Goal: Information Seeking & Learning: Learn about a topic

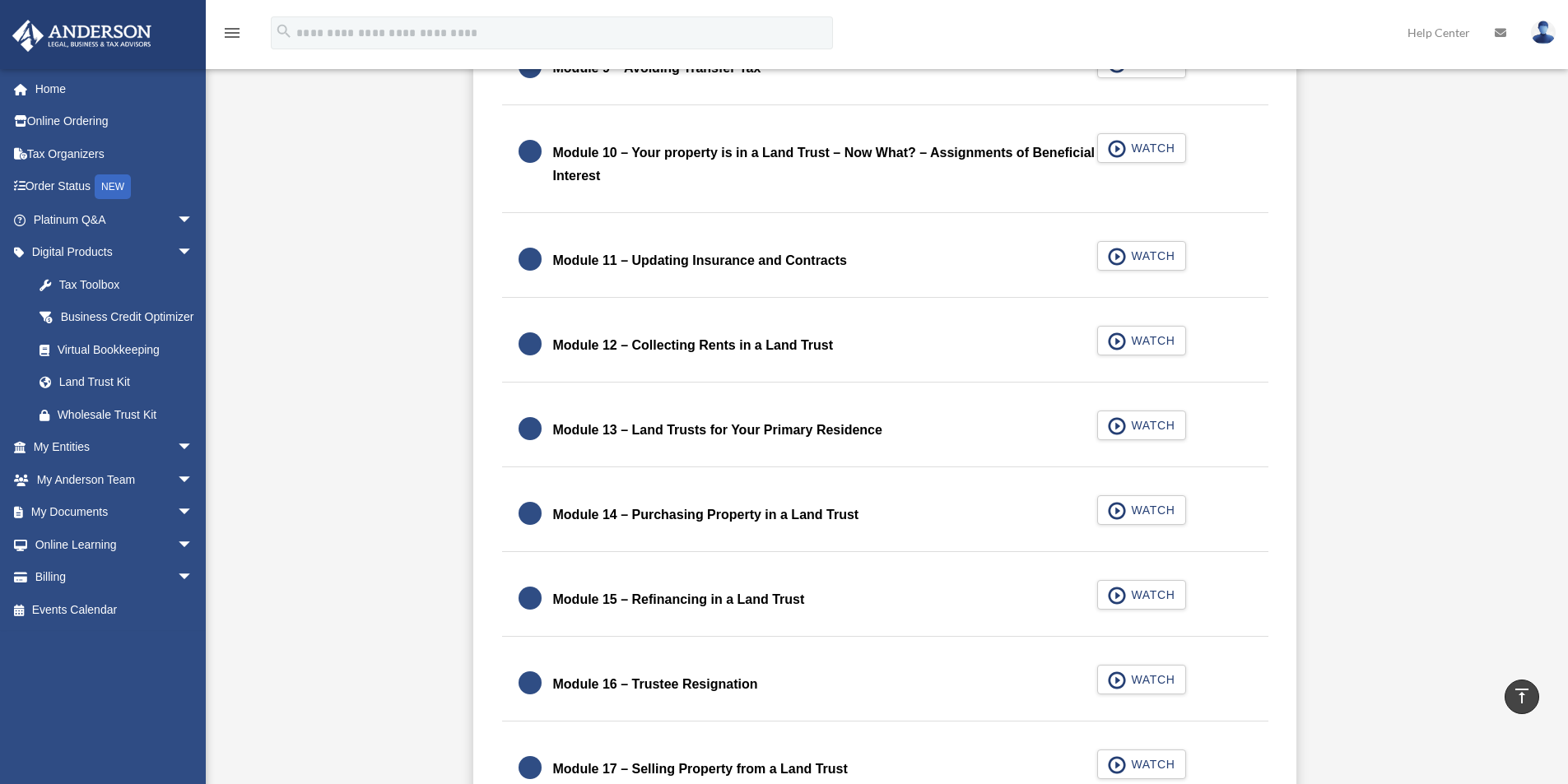
scroll to position [1816, 0]
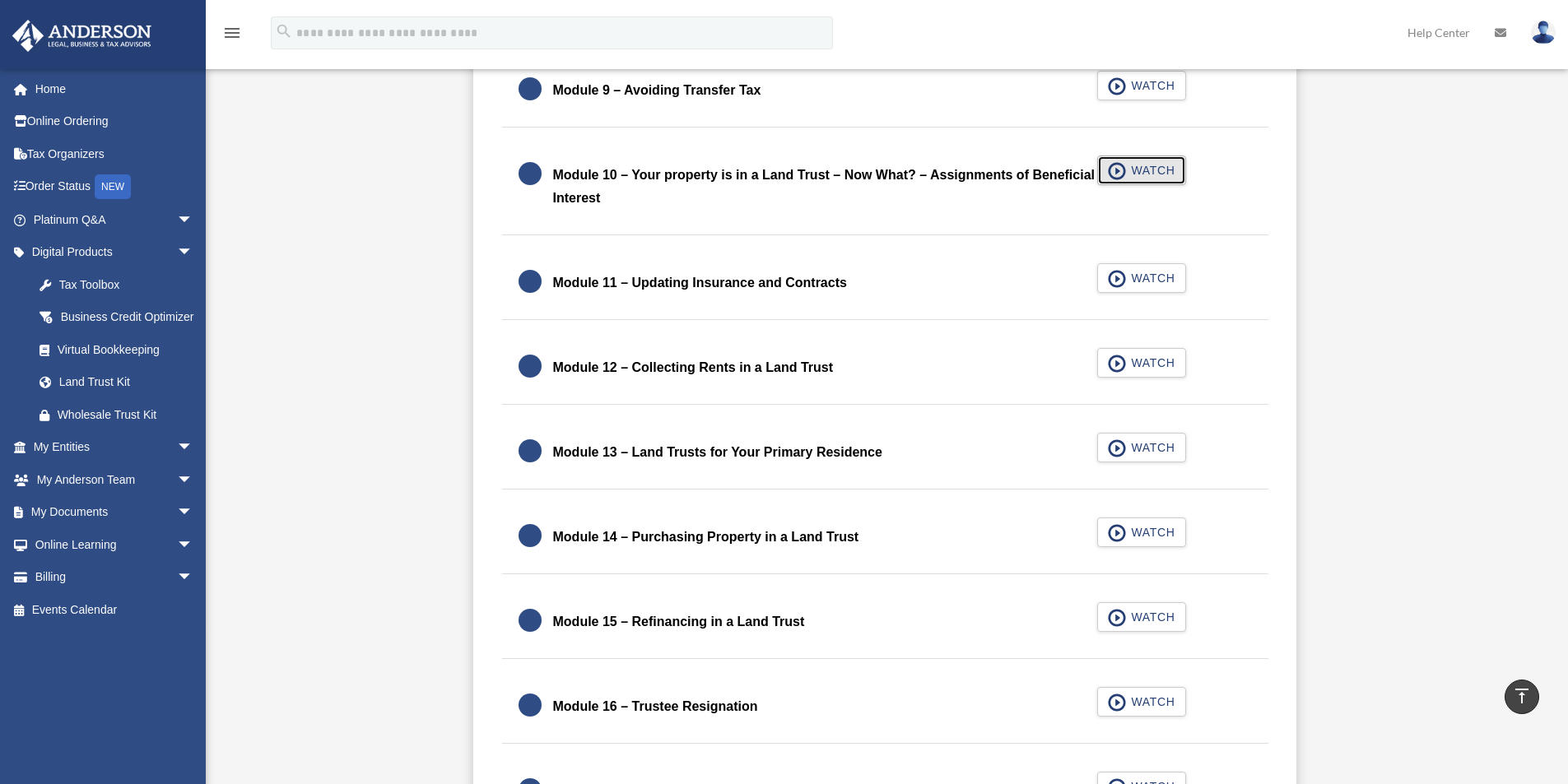
click at [1119, 172] on span "button" at bounding box center [1117, 170] width 19 height 18
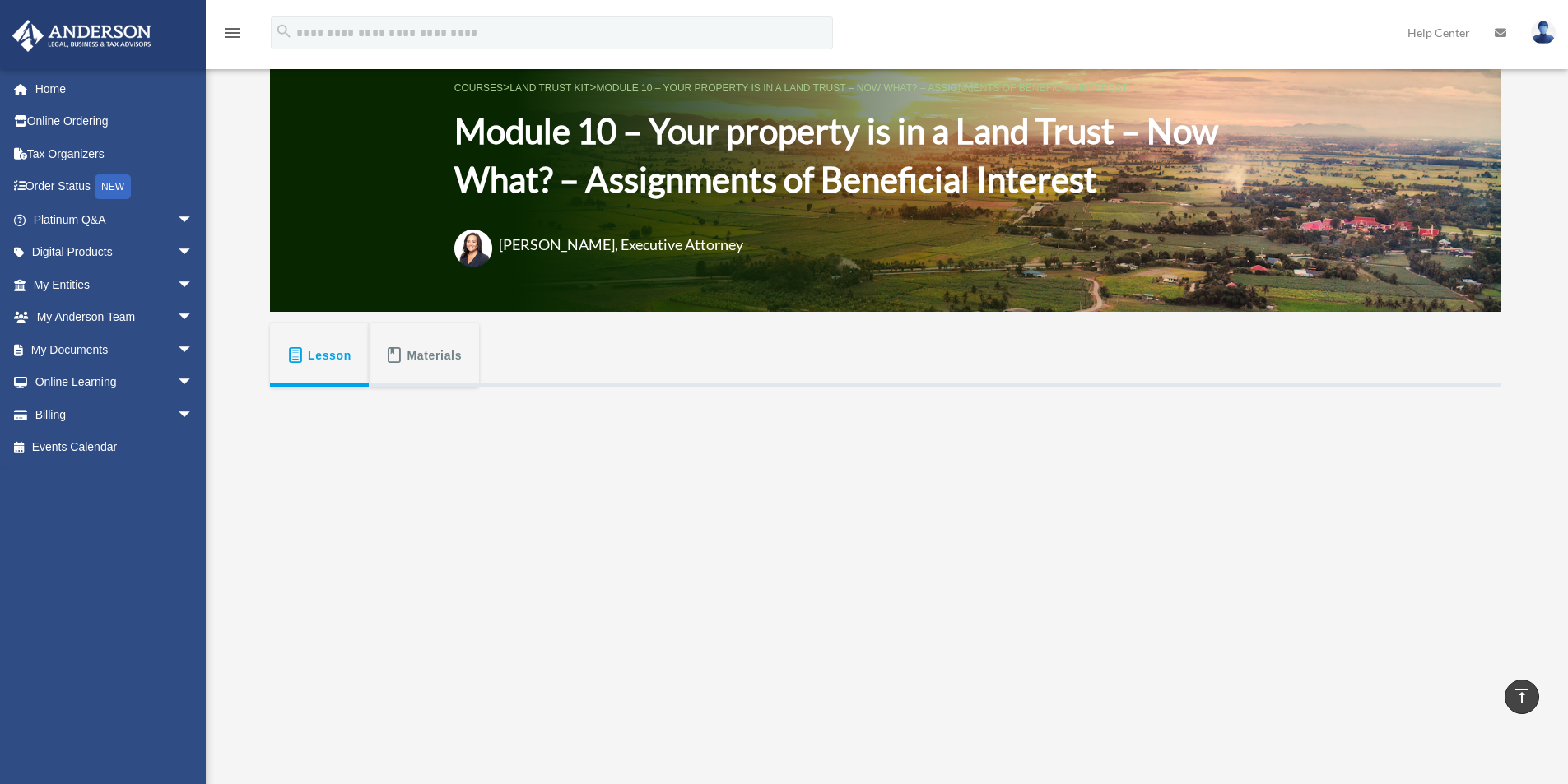
scroll to position [85, 0]
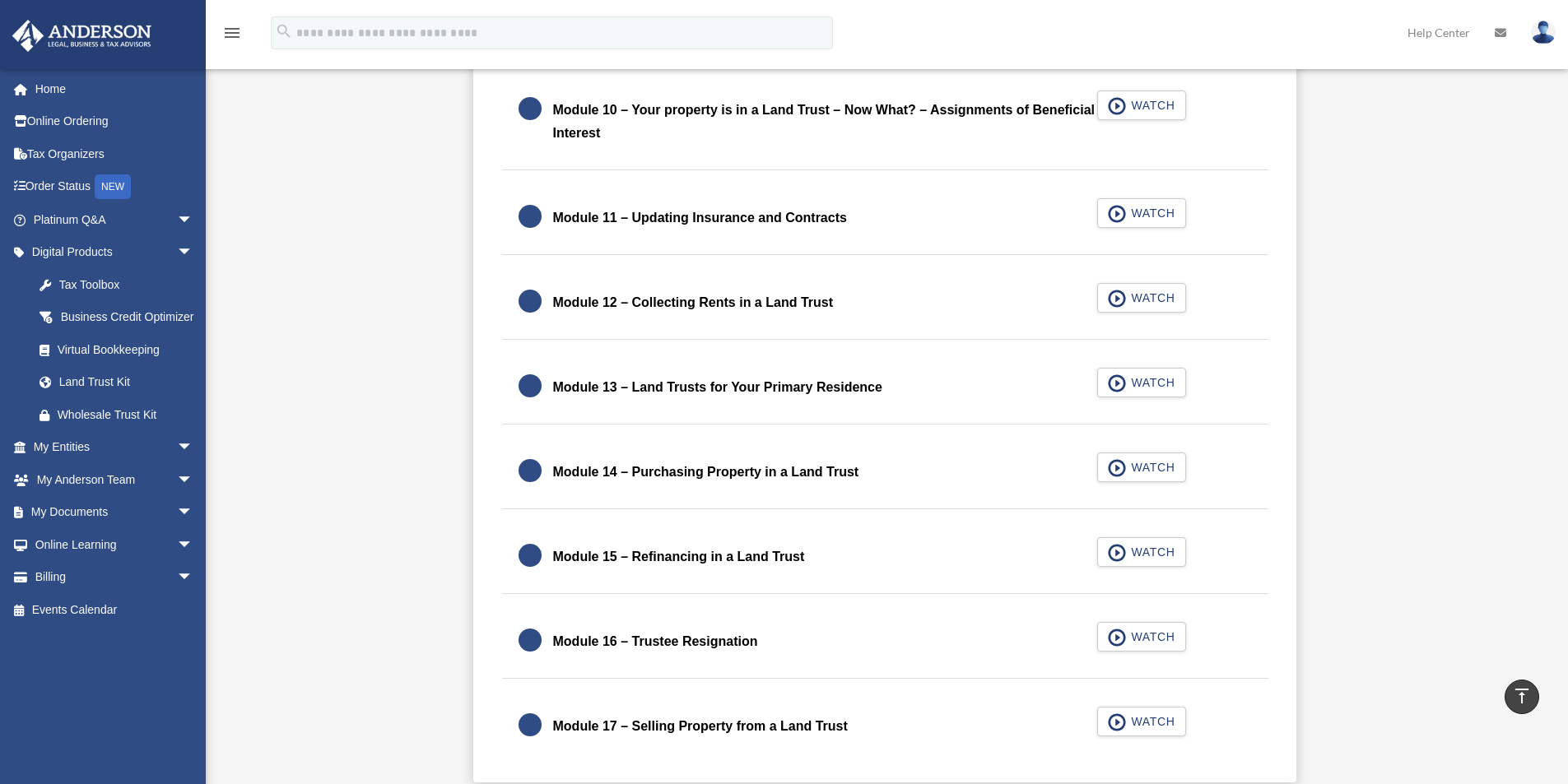
scroll to position [1981, 0]
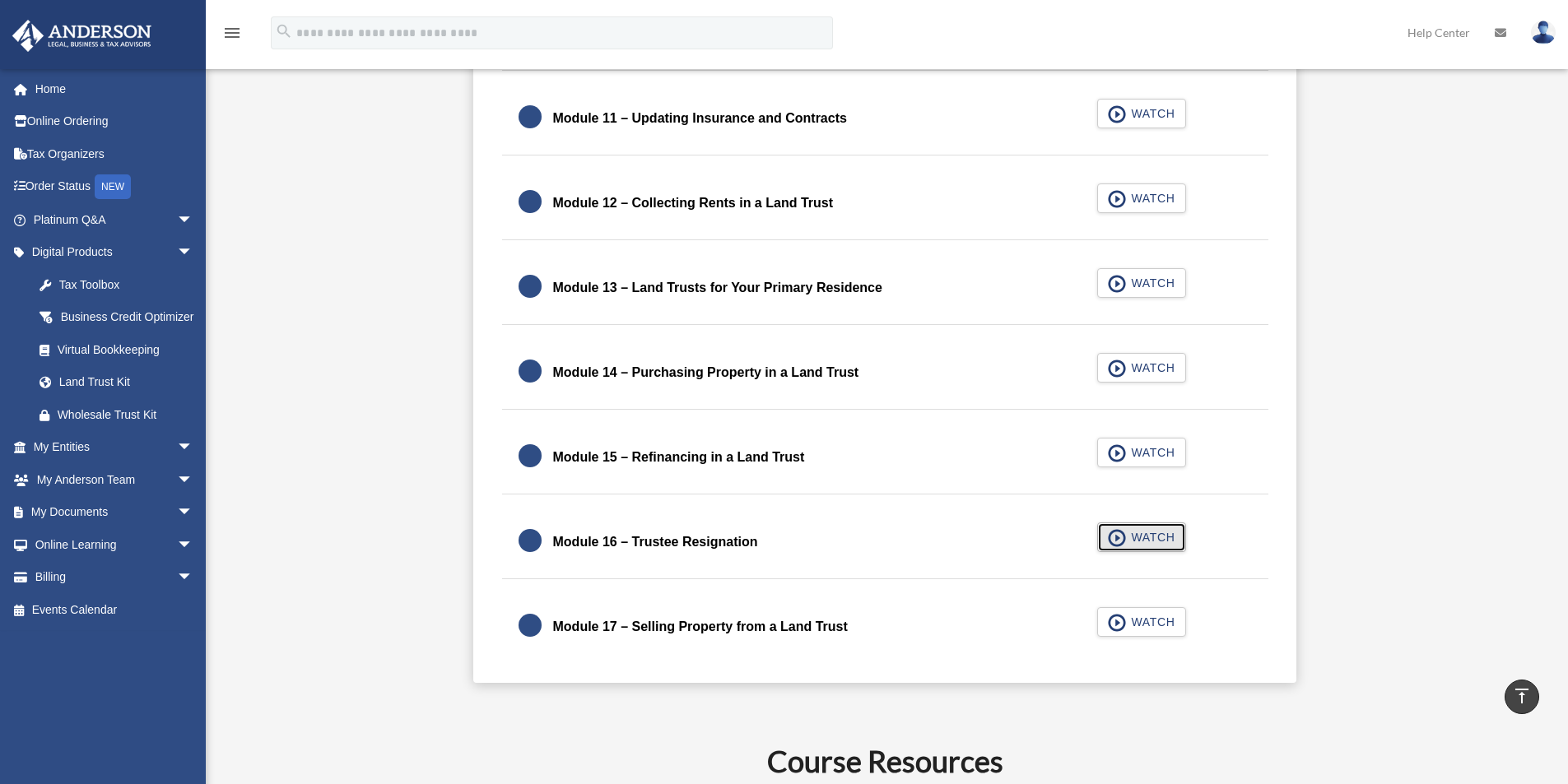
click at [1141, 540] on span "WATCH" at bounding box center [1150, 537] width 49 height 17
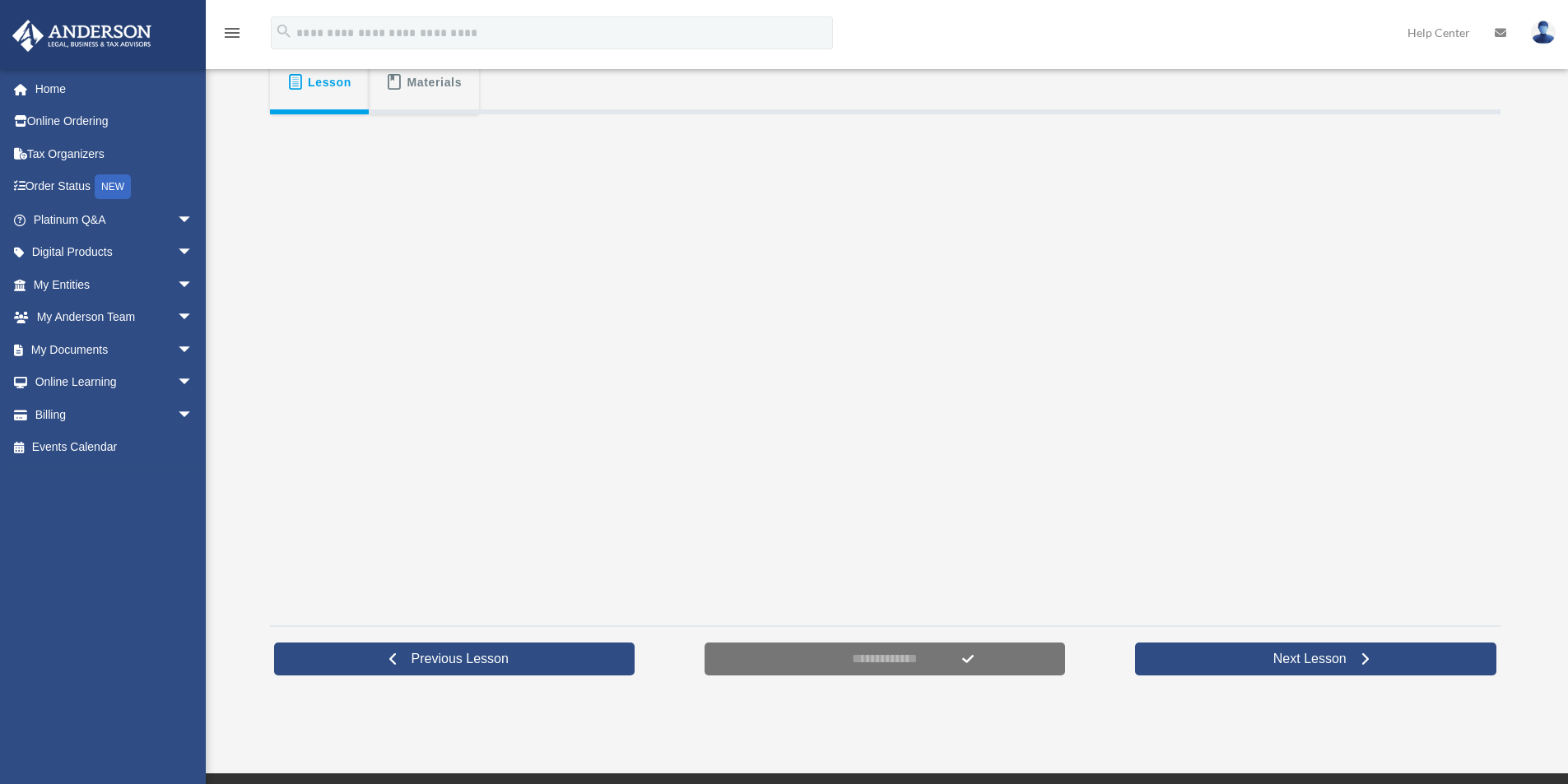
scroll to position [357, 0]
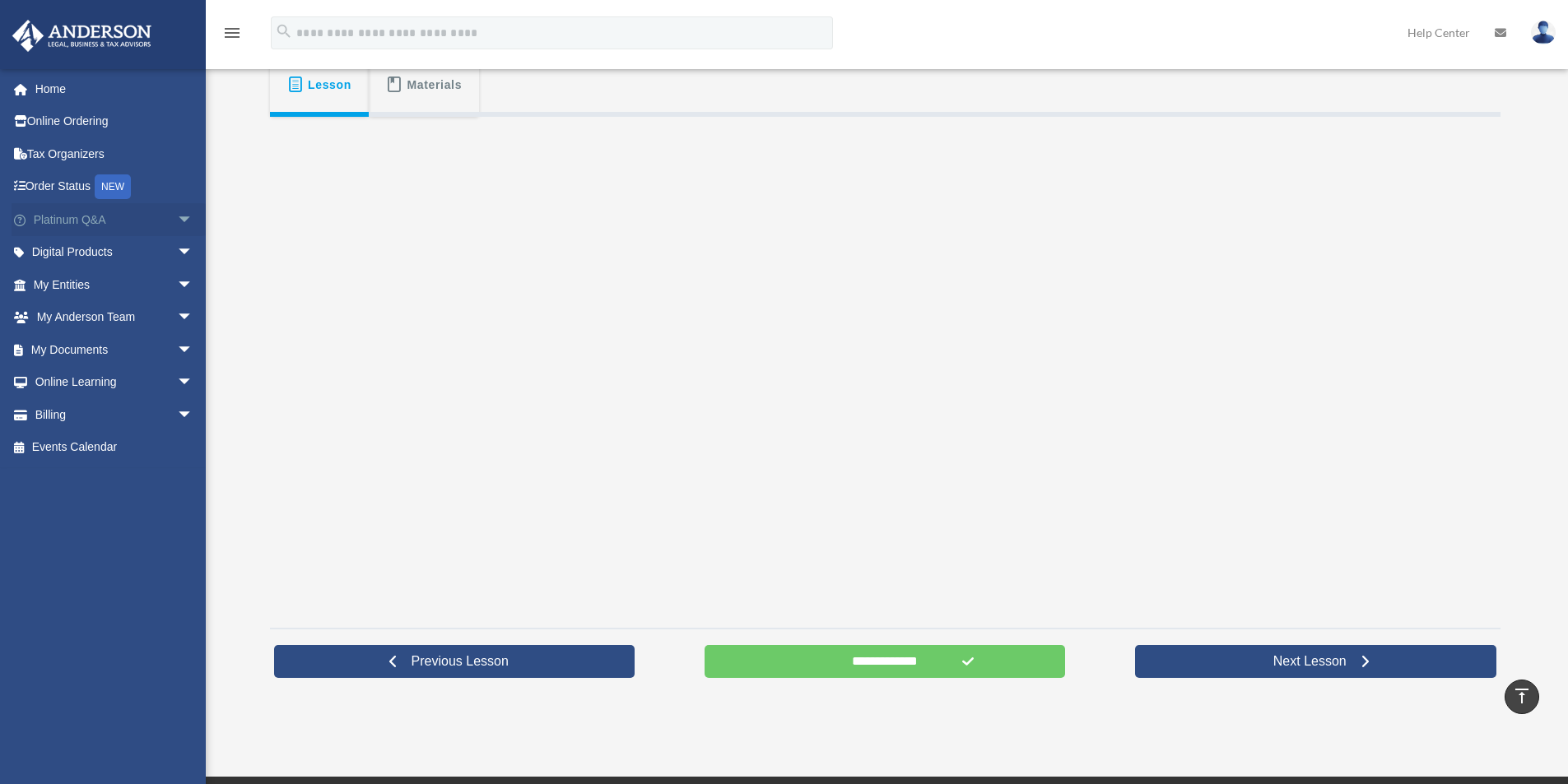
click at [71, 222] on link "Platinum Q&A arrow_drop_down" at bounding box center [114, 219] width 207 height 33
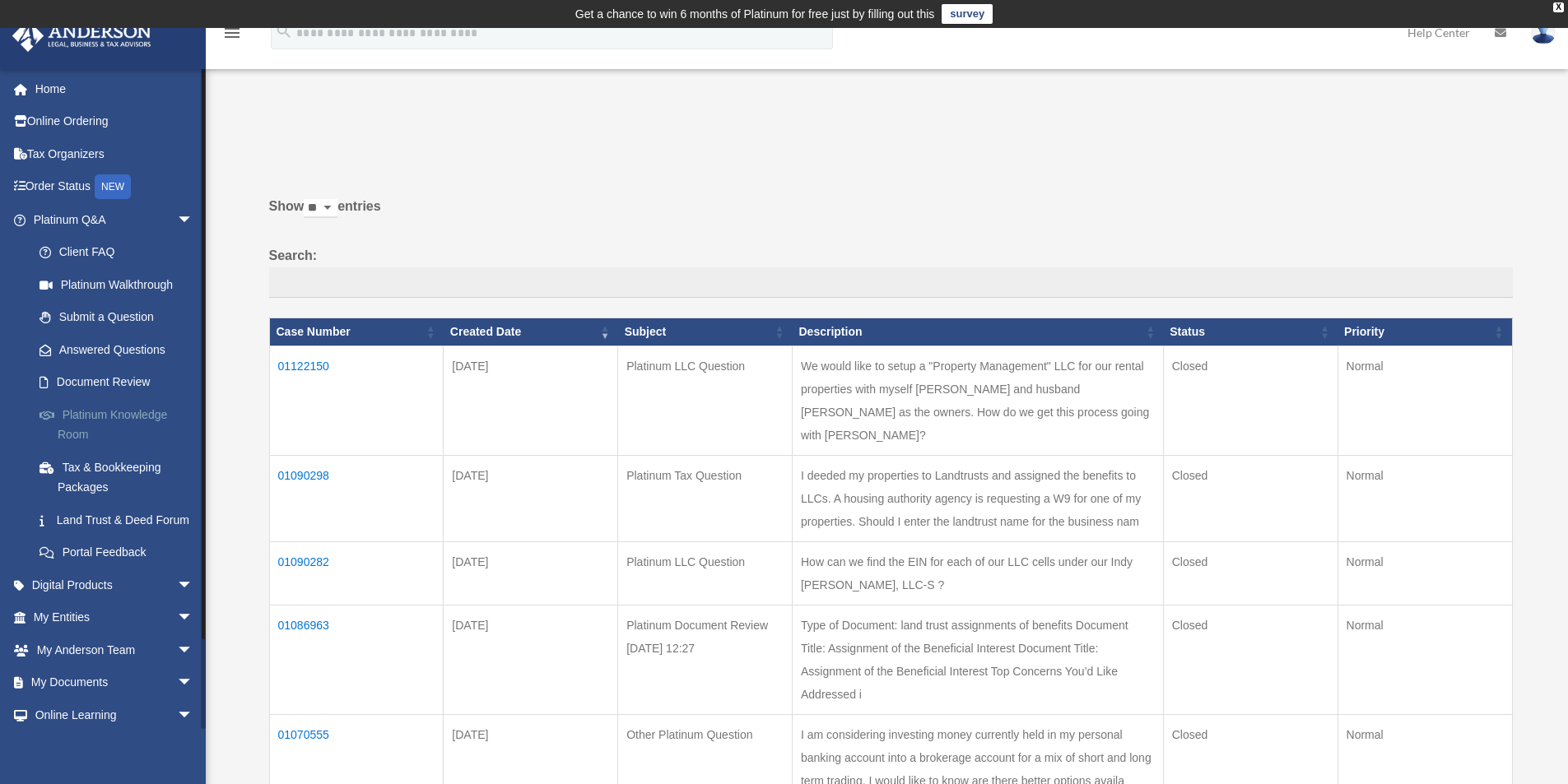
click at [112, 414] on link "Platinum Knowledge Room" at bounding box center [121, 424] width 195 height 52
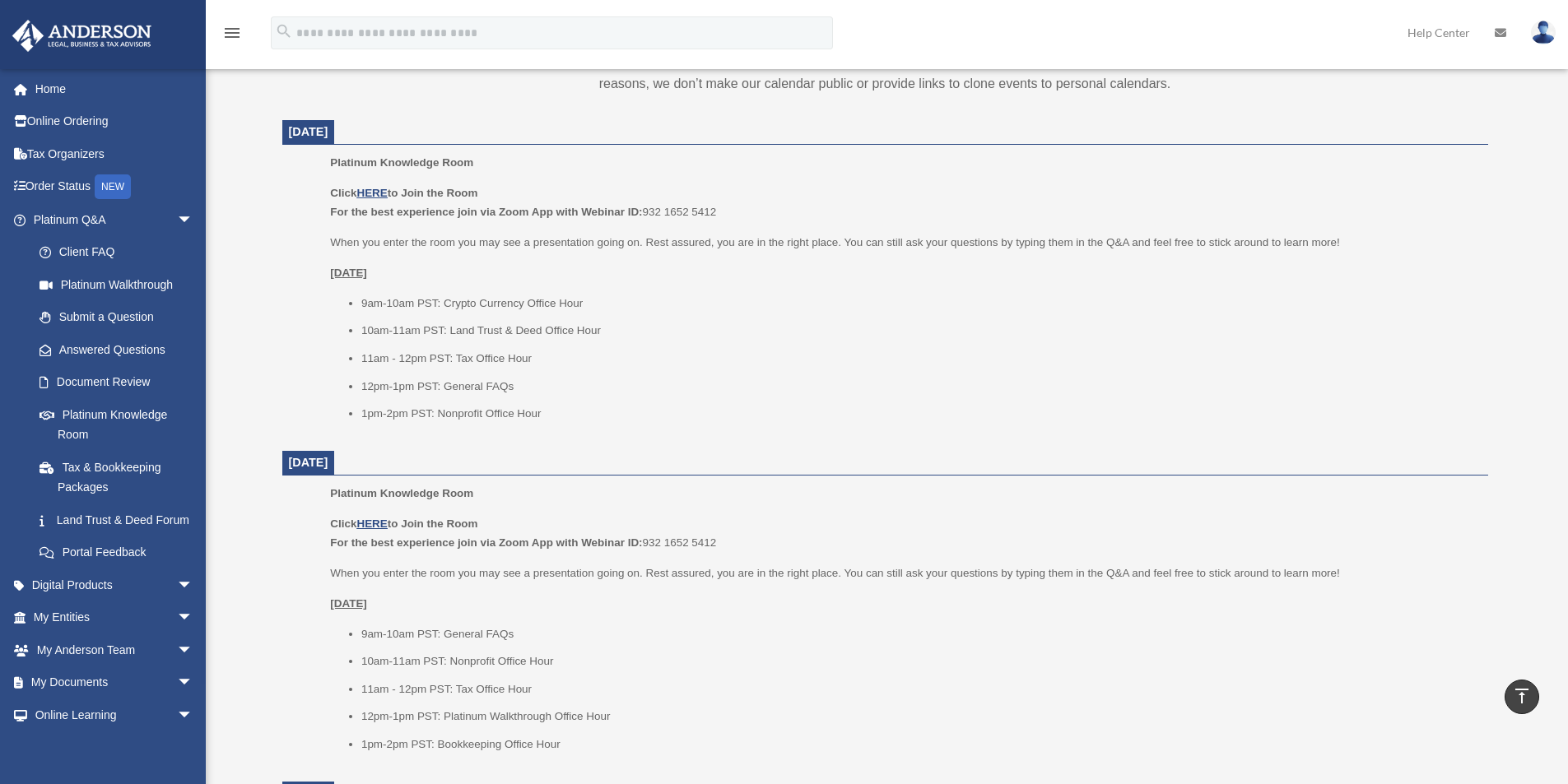
scroll to position [658, 0]
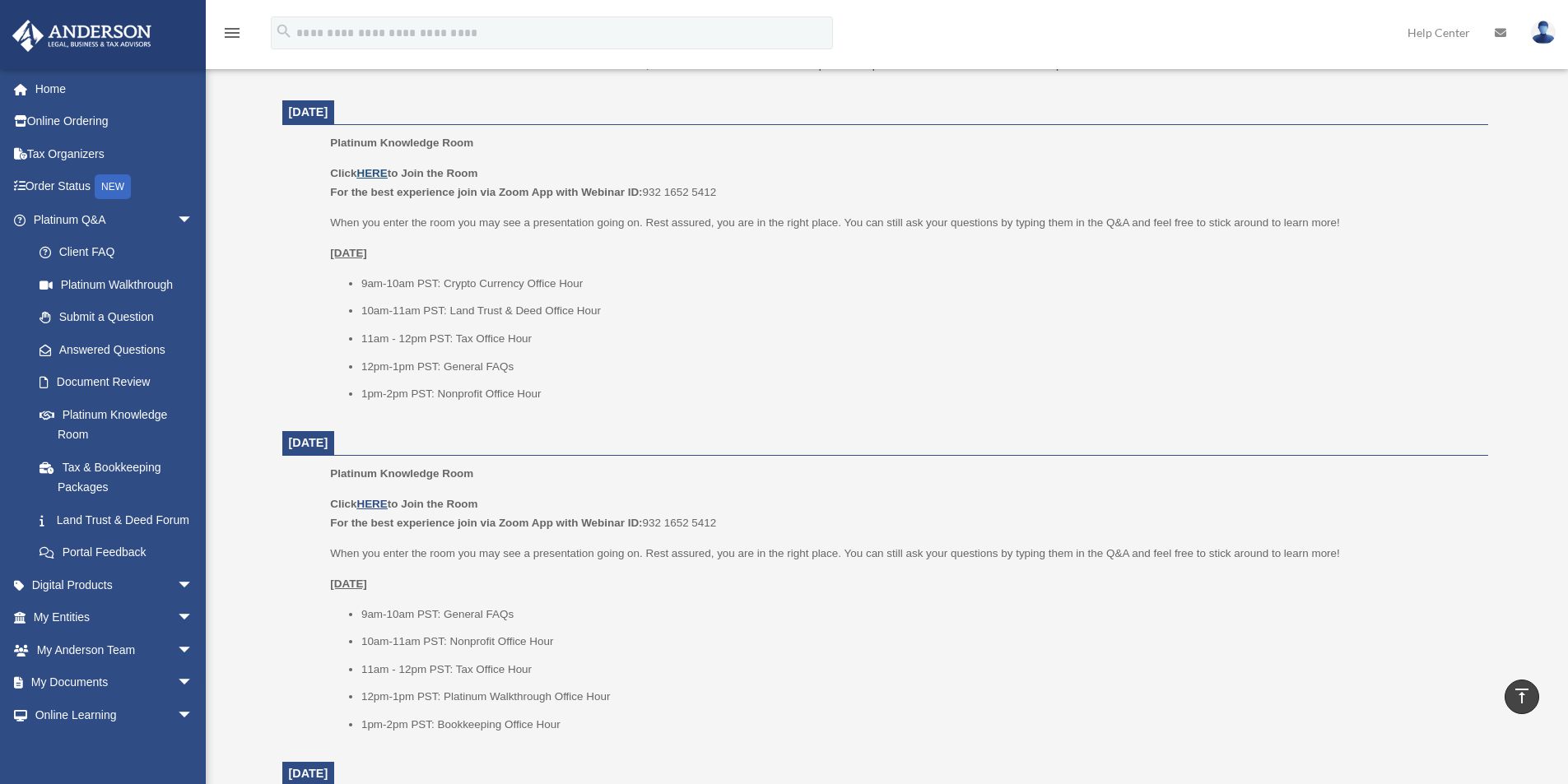
click at [383, 173] on u "HERE" at bounding box center [371, 173] width 31 height 12
click at [108, 353] on link "Answered Questions" at bounding box center [121, 349] width 195 height 33
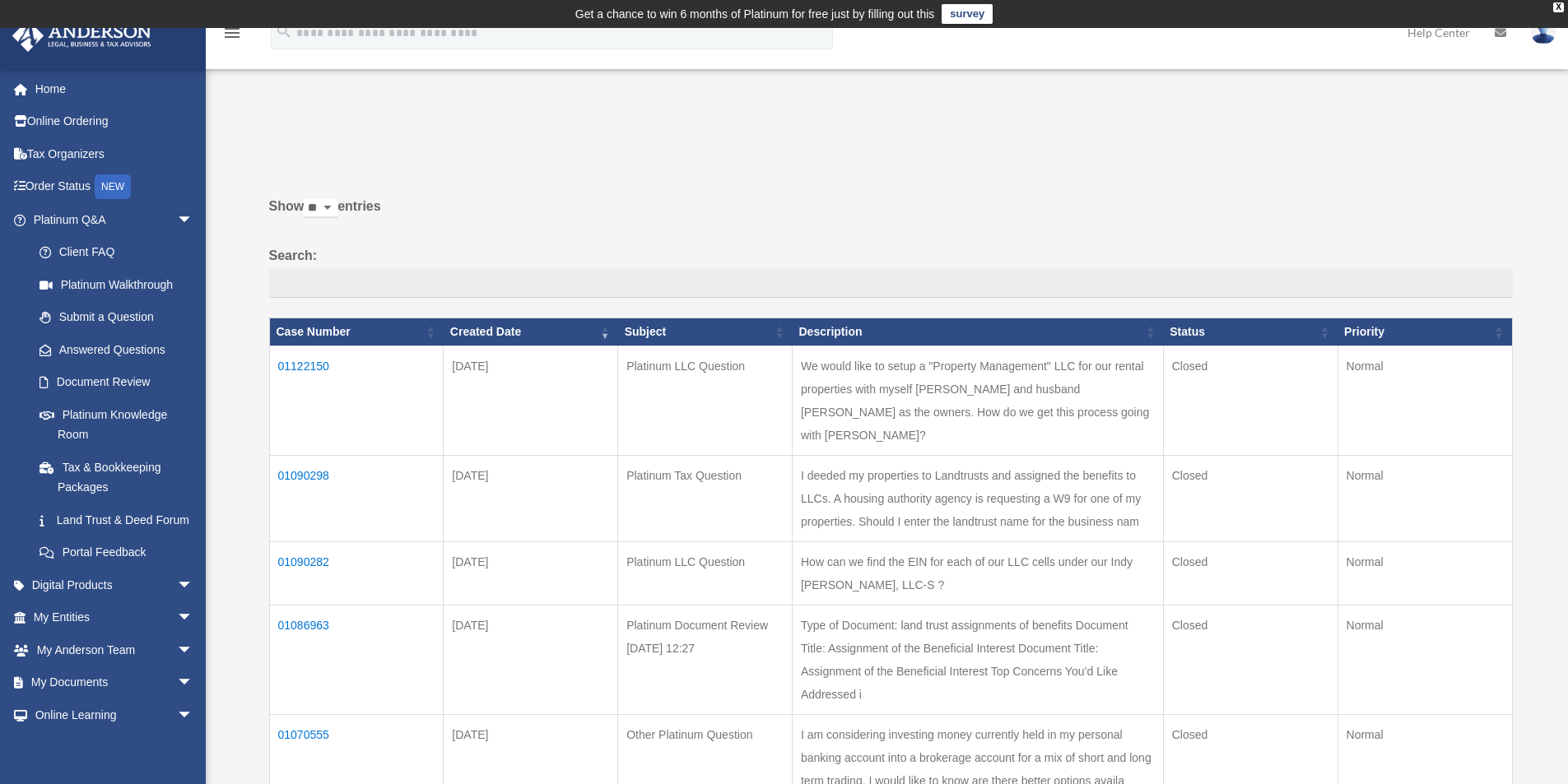
click at [315, 605] on td "01086963" at bounding box center [356, 659] width 175 height 109
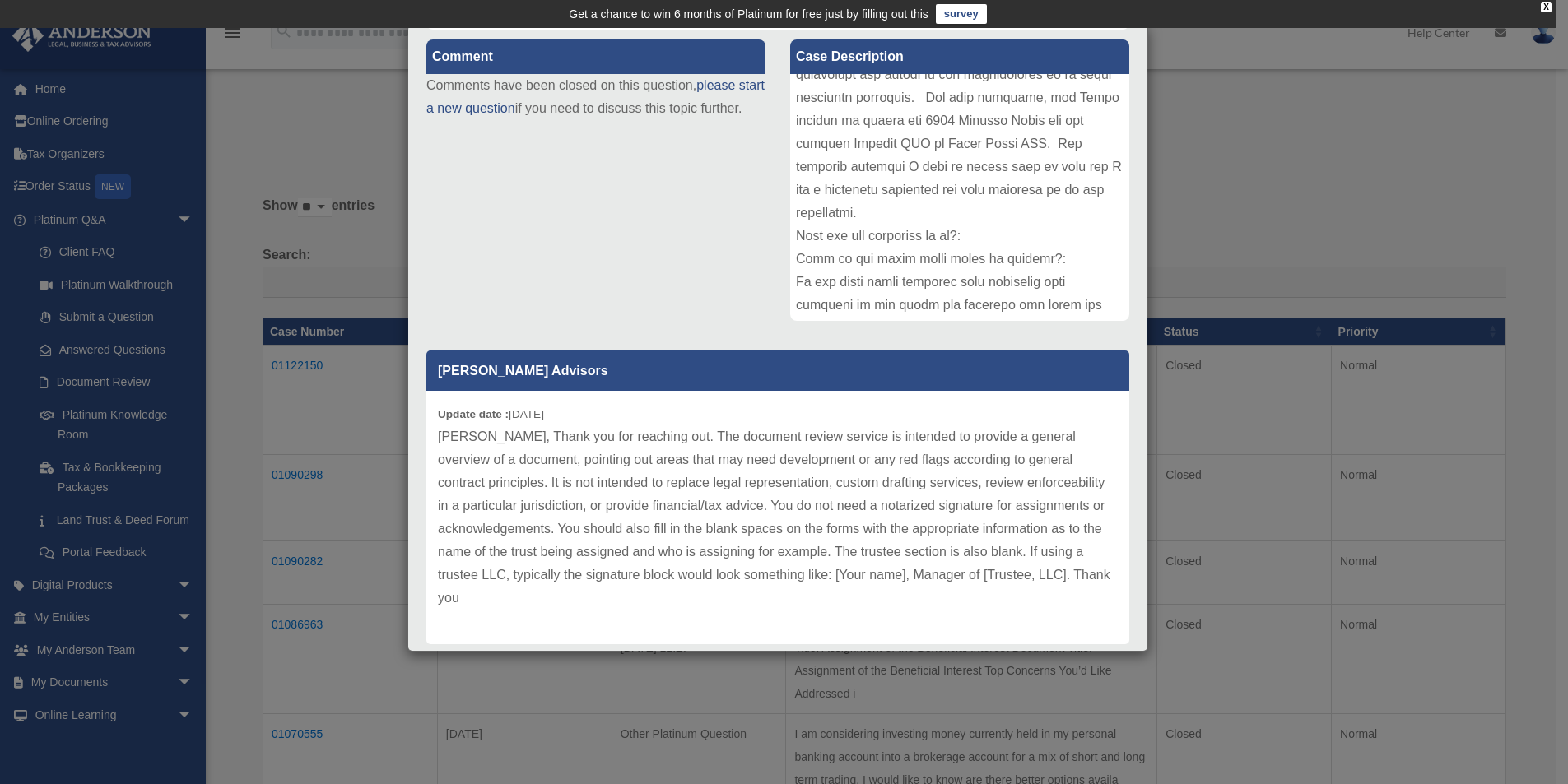
scroll to position [232, 0]
